Goal: Information Seeking & Learning: Learn about a topic

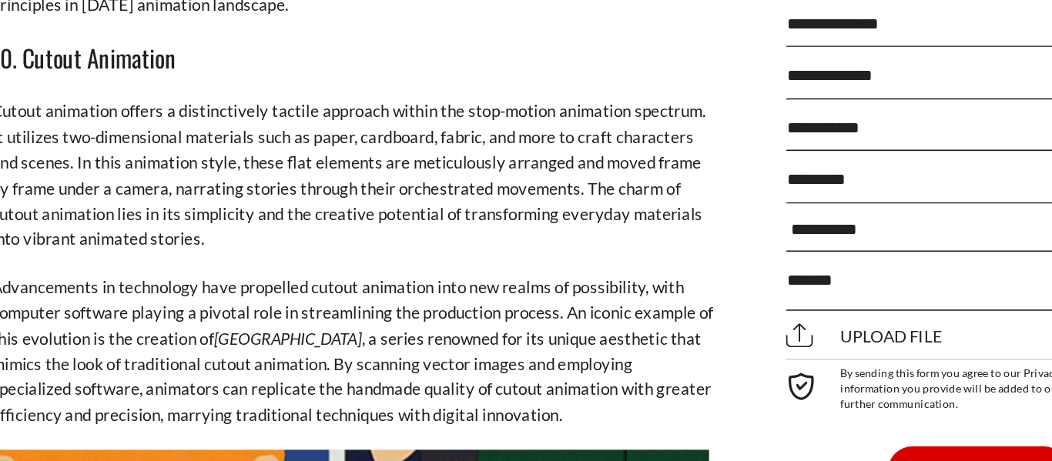
scroll to position [8851, 0]
